Goal: Check status: Check status

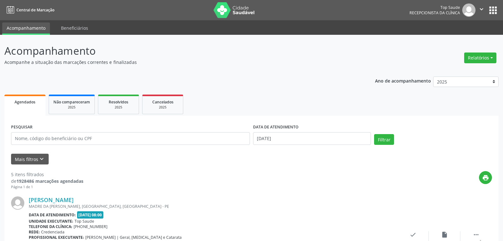
select select "8"
click at [474, 58] on button "Relatórios" at bounding box center [475, 57] width 32 height 11
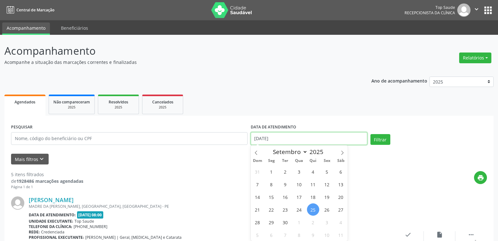
drag, startPoint x: 282, startPoint y: 142, endPoint x: 182, endPoint y: 135, distance: 100.0
click at [182, 135] on div "PESQUISAR DATA DE ATENDIMENTO [DATE] Filtrar" at bounding box center [248, 135] width 479 height 27
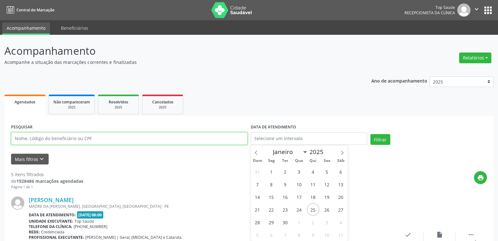
click at [131, 139] on input "text" at bounding box center [129, 138] width 237 height 13
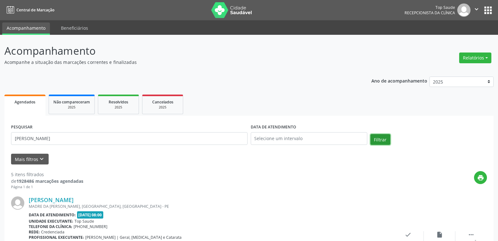
click at [377, 142] on button "Filtrar" at bounding box center [381, 139] width 20 height 11
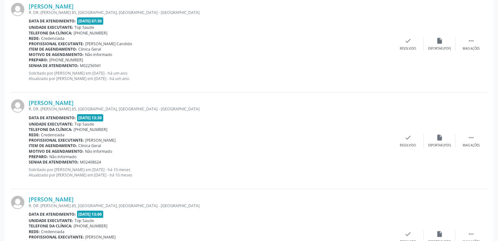
scroll to position [442, 0]
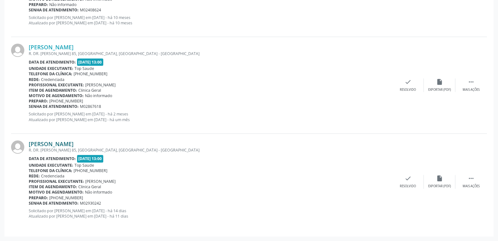
click at [63, 142] on link "[PERSON_NAME]" at bounding box center [51, 143] width 45 height 7
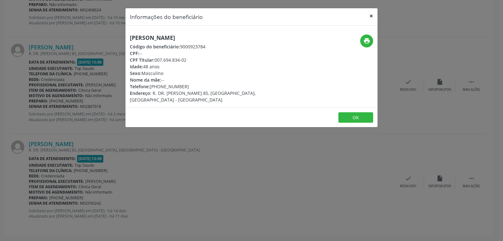
click at [372, 16] on button "×" at bounding box center [371, 15] width 13 height 15
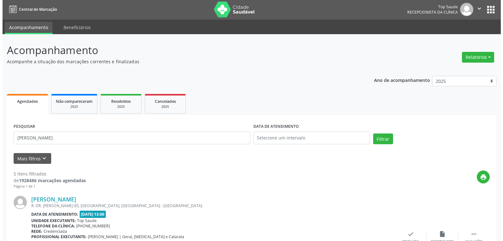
scroll to position [0, 0]
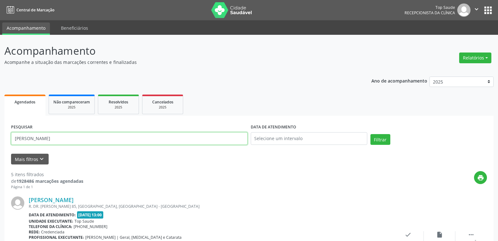
click at [43, 141] on input "[PERSON_NAME]" at bounding box center [129, 138] width 237 height 13
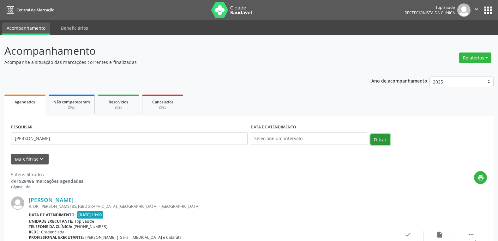
click at [387, 141] on button "Filtrar" at bounding box center [381, 139] width 20 height 11
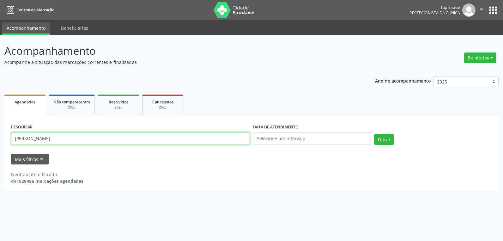
drag, startPoint x: 49, startPoint y: 137, endPoint x: 90, endPoint y: 145, distance: 41.5
click at [90, 145] on div "PESQUISAR [PERSON_NAME]" at bounding box center [130, 135] width 242 height 27
type input "L"
type input "00808152432"
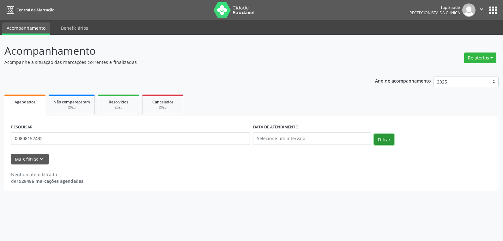
click at [386, 140] on button "Filtrar" at bounding box center [384, 139] width 20 height 11
